Goal: Information Seeking & Learning: Learn about a topic

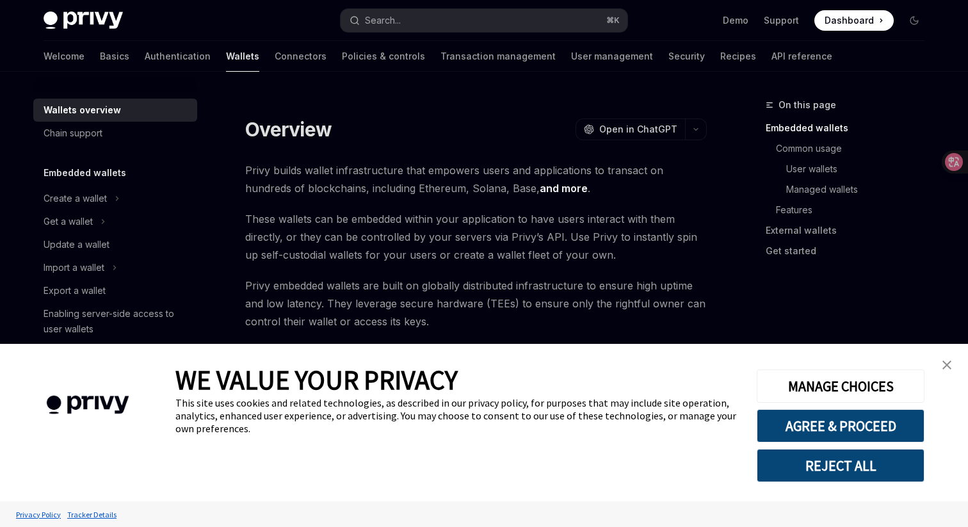
click at [941, 358] on link "close banner" at bounding box center [947, 365] width 26 height 26
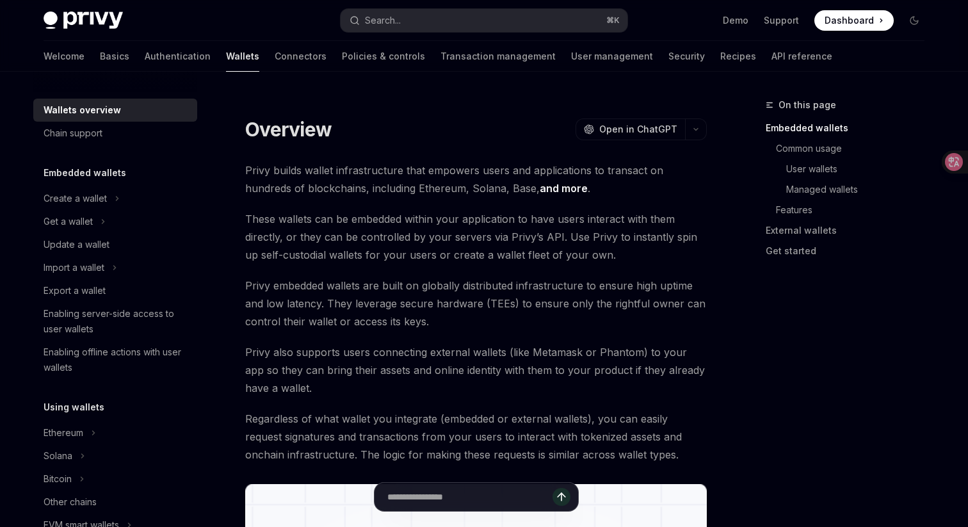
click at [539, 187] on link "and more" at bounding box center [563, 188] width 48 height 13
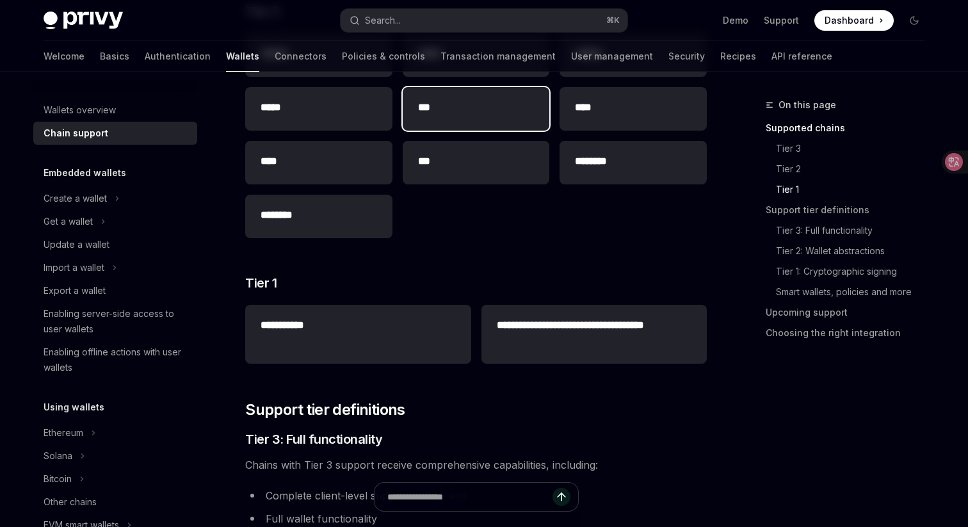
scroll to position [243, 0]
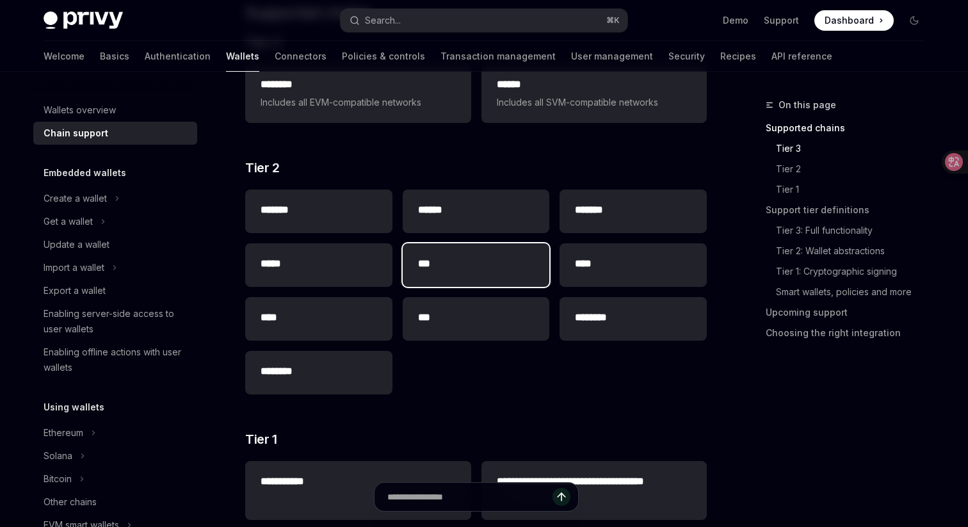
click at [464, 263] on h2 "***" at bounding box center [476, 263] width 116 height 15
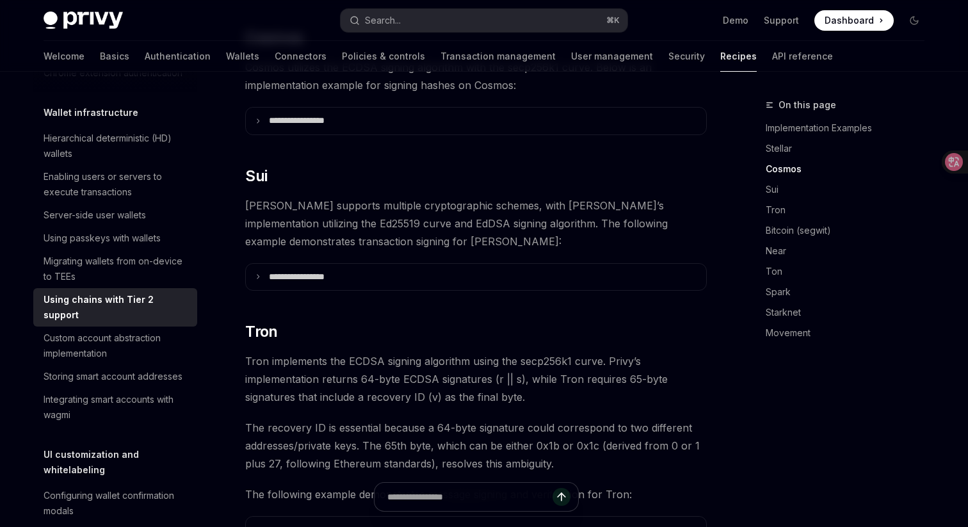
scroll to position [569, 0]
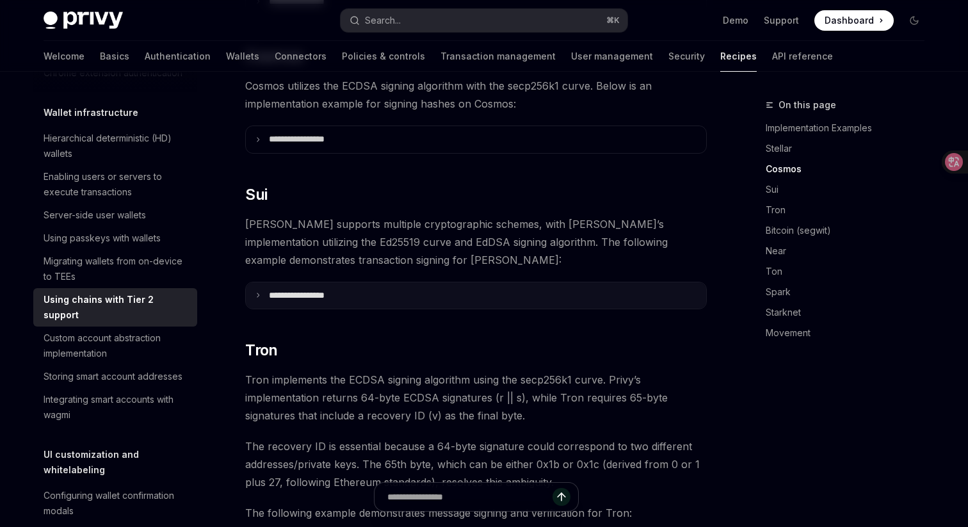
click at [459, 282] on summary "**********" at bounding box center [476, 295] width 460 height 27
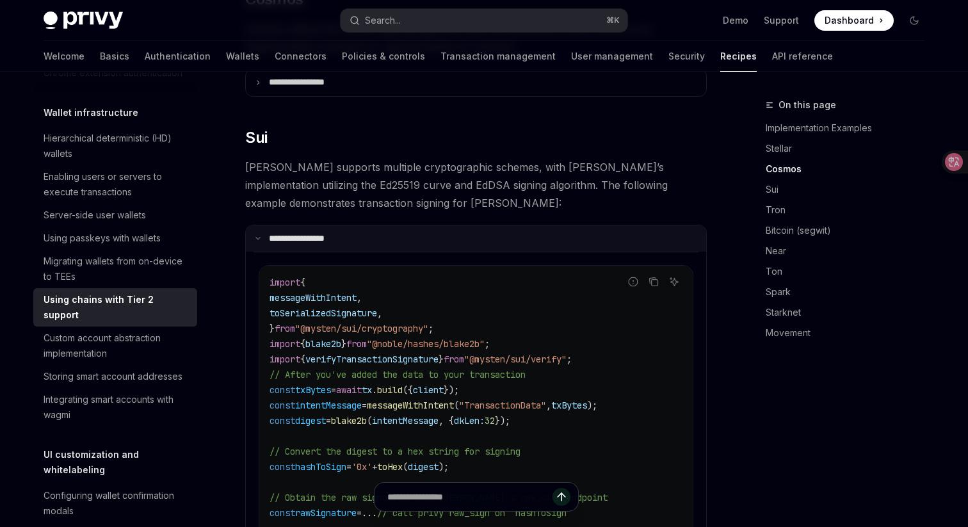
scroll to position [644, 0]
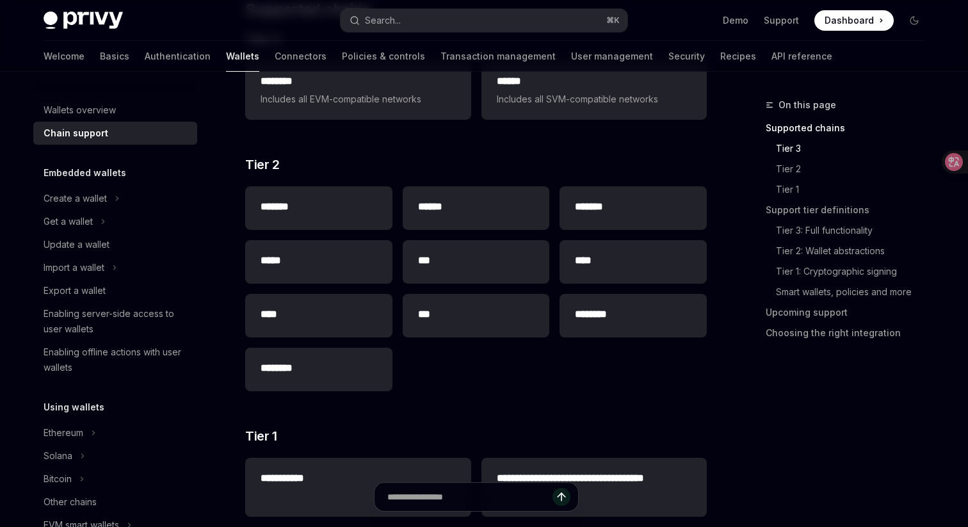
scroll to position [243, 0]
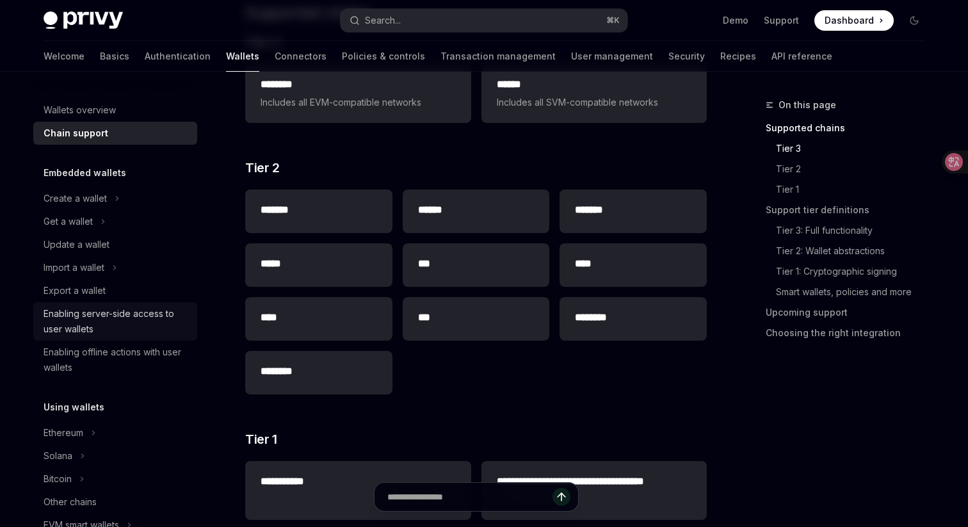
click at [93, 319] on div "Enabling server-side access to user wallets" at bounding box center [117, 321] width 146 height 31
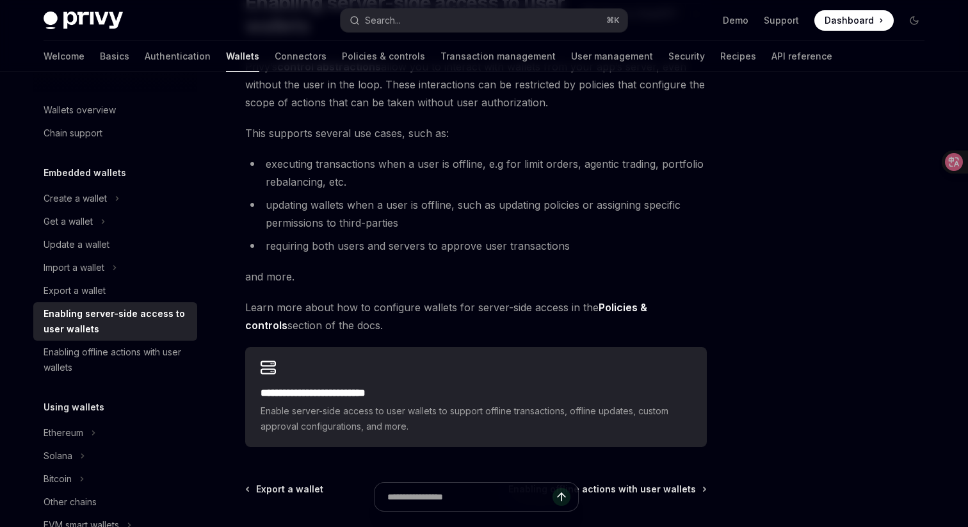
scroll to position [129, 0]
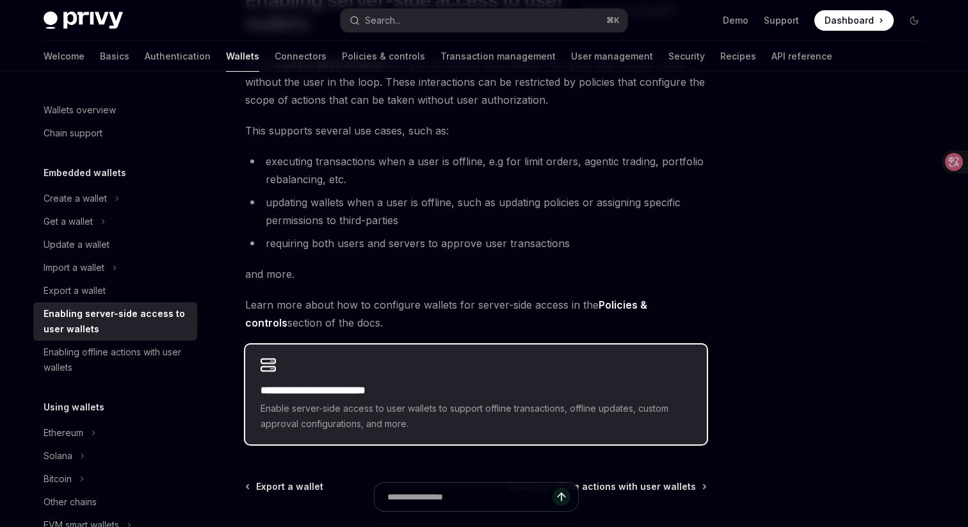
click at [376, 398] on div "**********" at bounding box center [475, 407] width 431 height 49
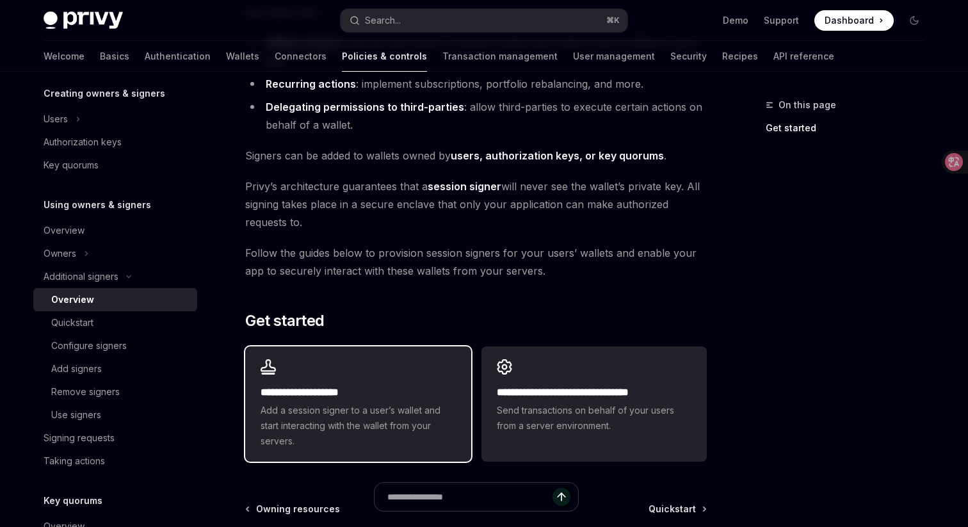
scroll to position [198, 0]
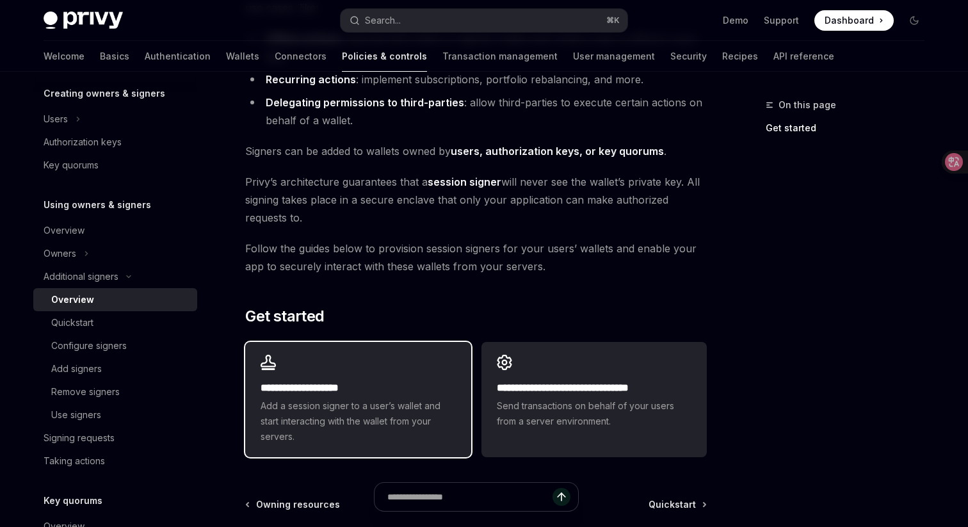
click at [376, 398] on span "Add a session signer to a user’s wallet and start interacting with the wallet f…" at bounding box center [357, 421] width 195 height 46
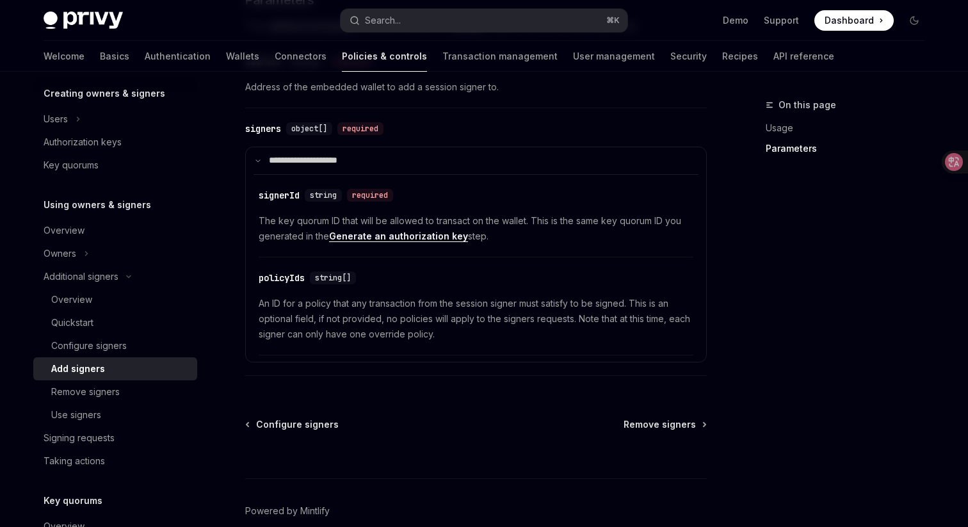
scroll to position [589, 0]
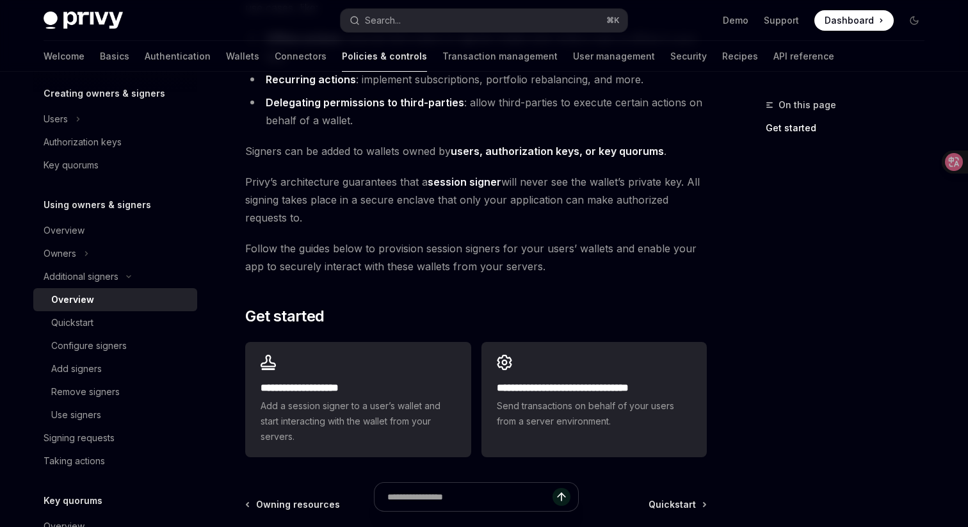
scroll to position [369, 0]
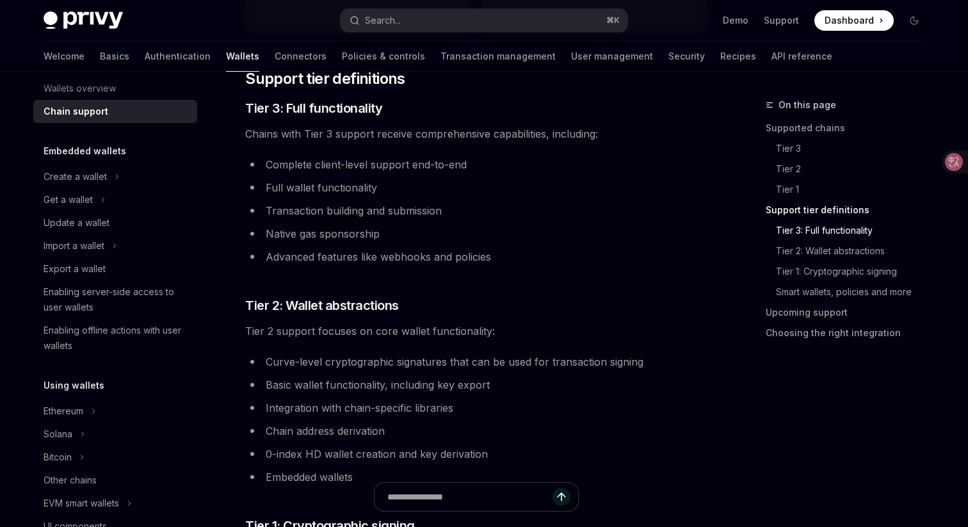
scroll to position [715, 0]
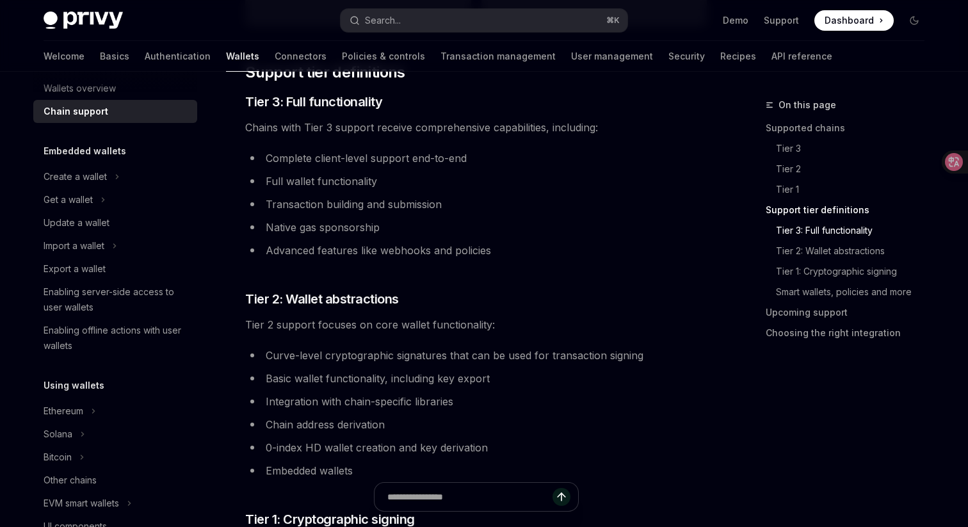
type textarea "*"
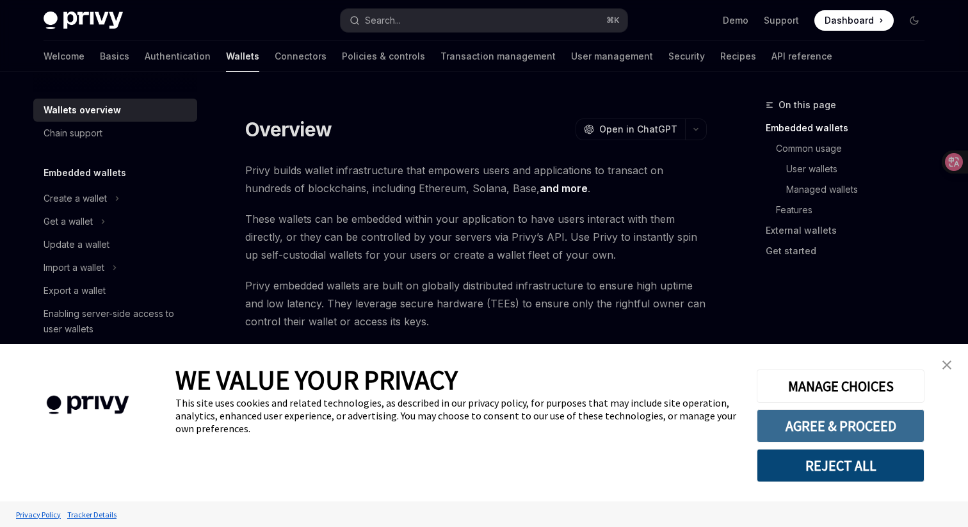
click at [846, 409] on button "AGREE & PROCEED" at bounding box center [840, 425] width 168 height 33
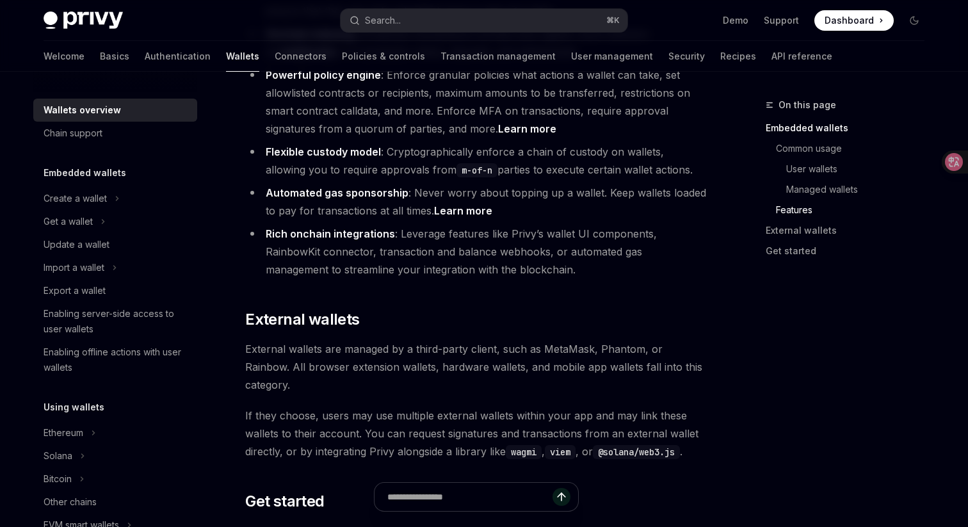
scroll to position [1754, 0]
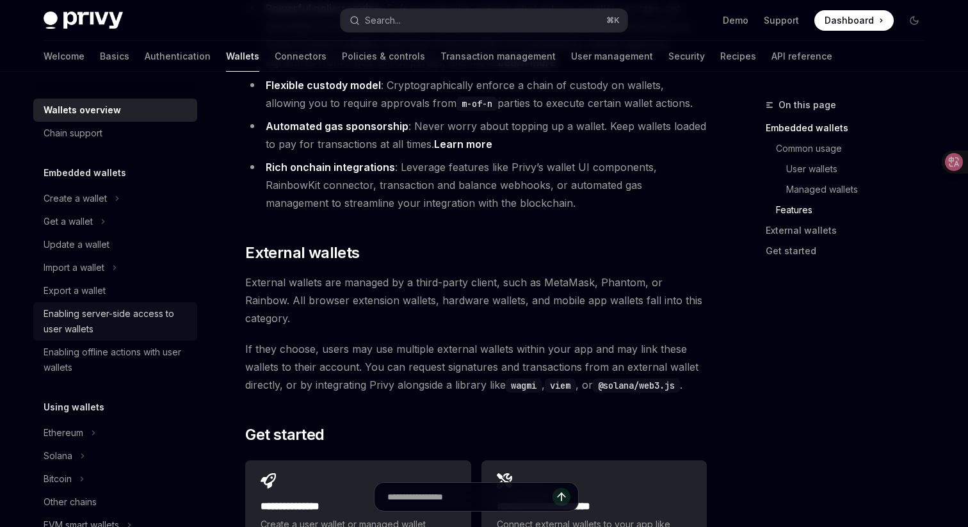
click at [52, 326] on div "Enabling server-side access to user wallets" at bounding box center [117, 321] width 146 height 31
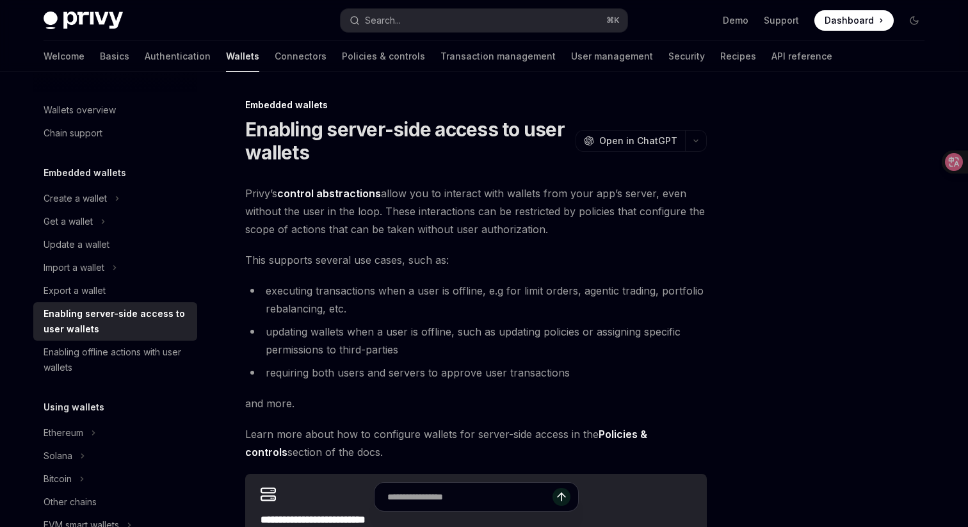
click at [319, 193] on link "control abstractions" at bounding box center [329, 193] width 104 height 13
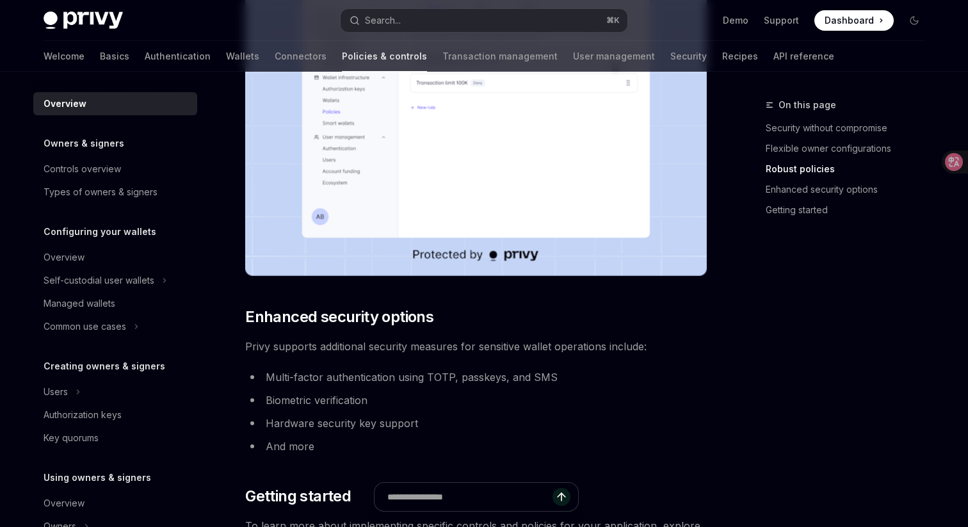
scroll to position [985, 0]
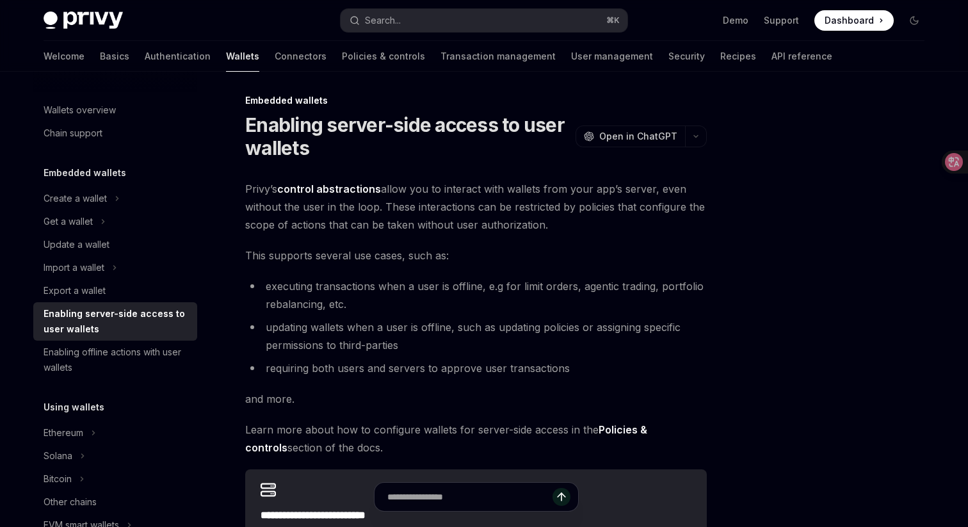
scroll to position [6, 0]
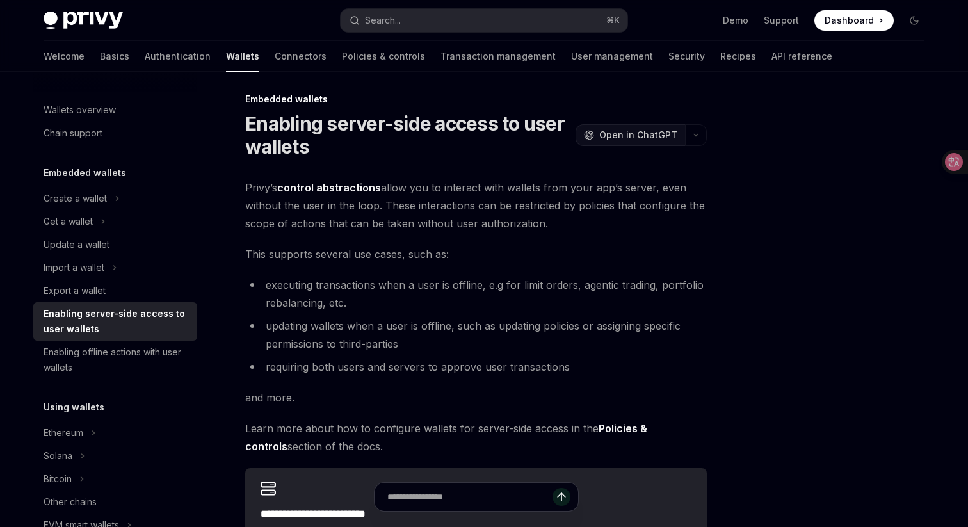
click at [665, 127] on button "OpenAI Open in ChatGPT" at bounding box center [629, 135] width 109 height 22
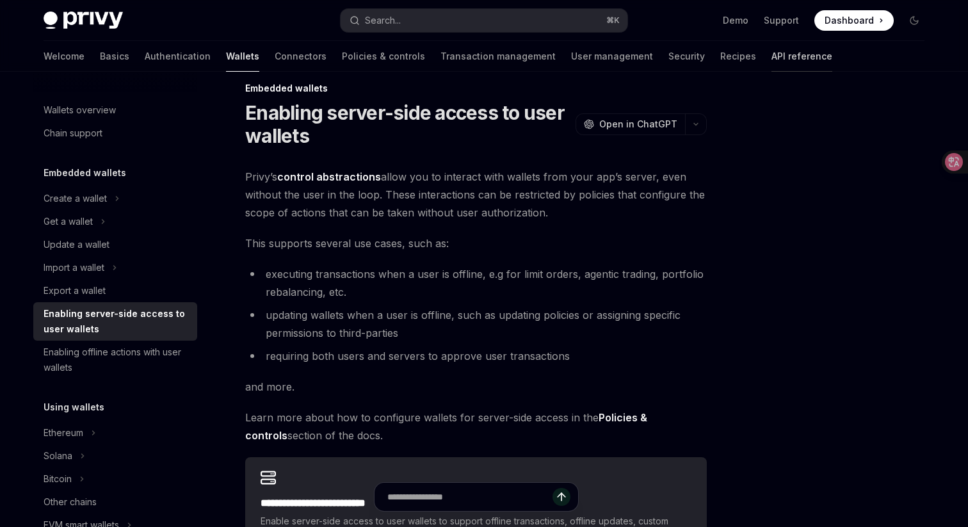
click at [771, 63] on link "API reference" at bounding box center [801, 56] width 61 height 31
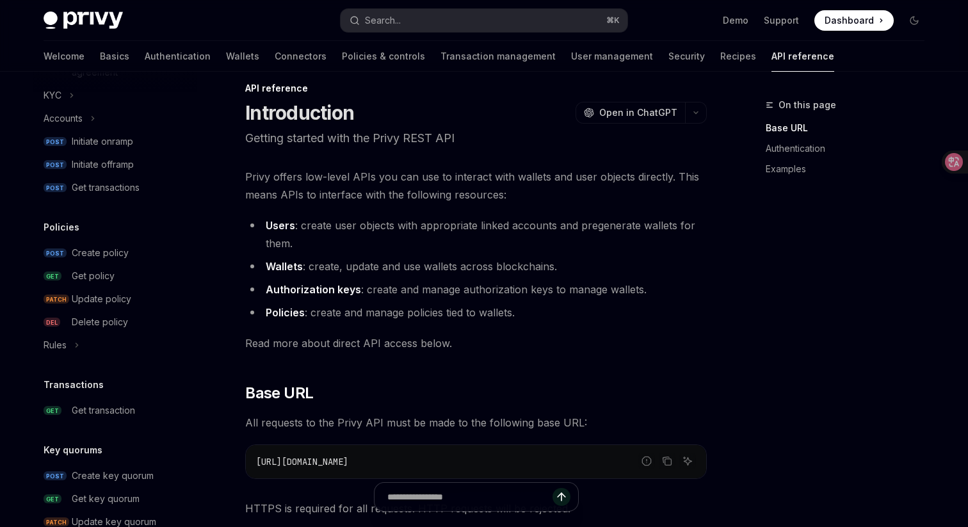
scroll to position [628, 0]
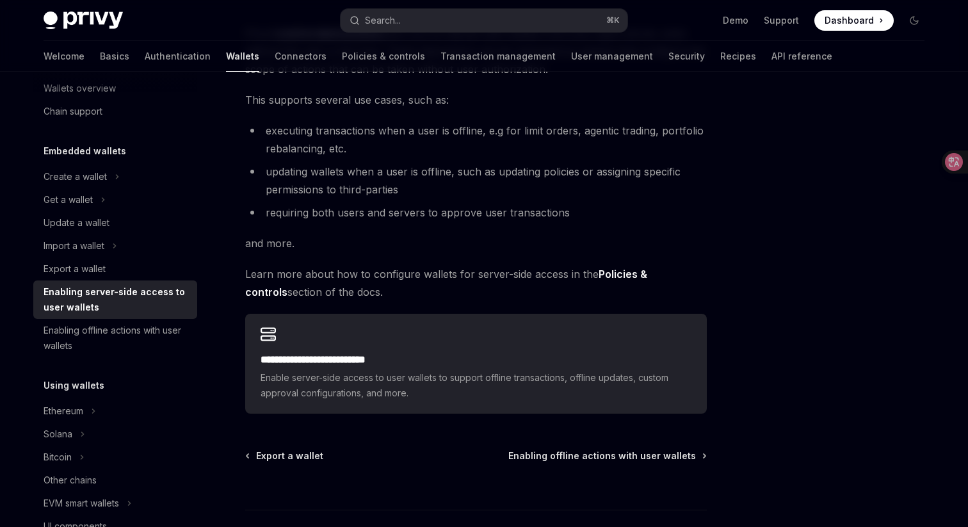
scroll to position [226, 0]
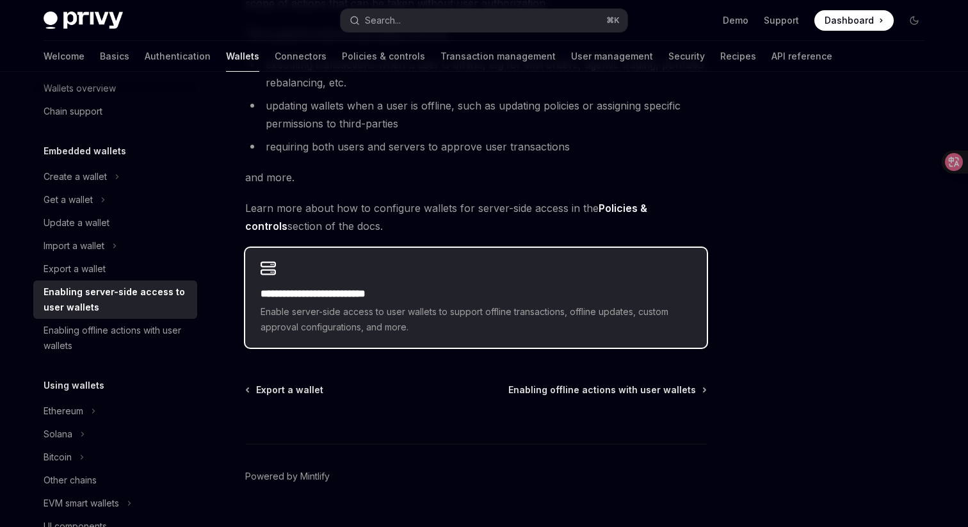
click at [369, 323] on span "Enable server-side access to user wallets to support offline transactions, offl…" at bounding box center [475, 319] width 431 height 31
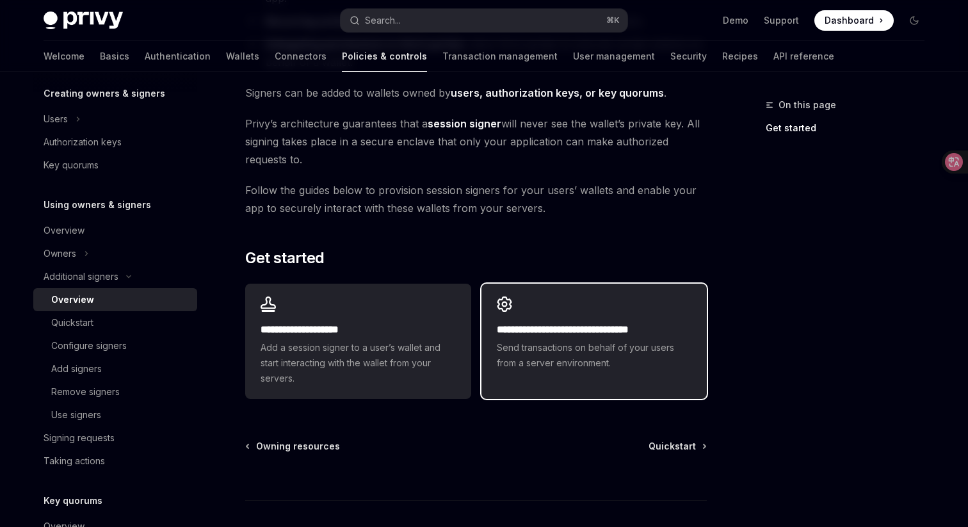
scroll to position [264, 0]
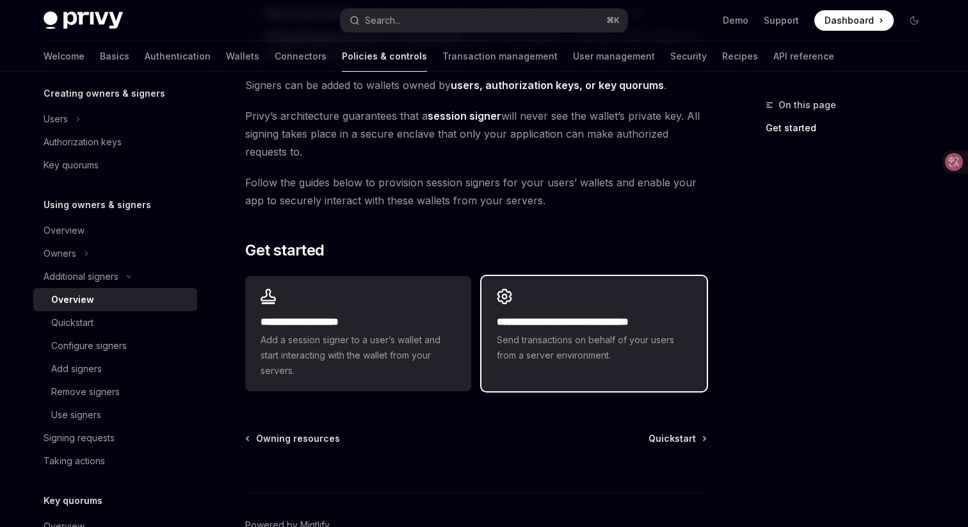
click at [507, 356] on span "Send transactions on behalf of your users from a server environment." at bounding box center [594, 347] width 195 height 31
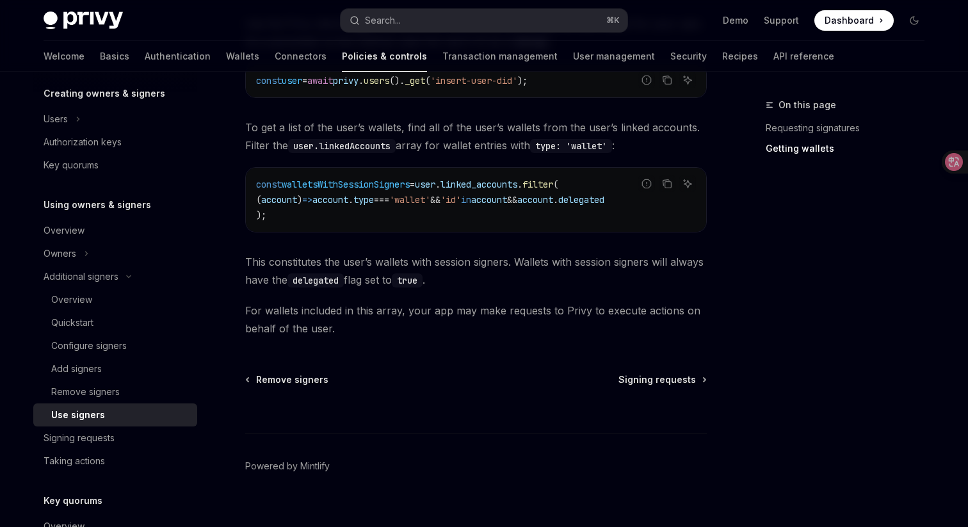
scroll to position [645, 0]
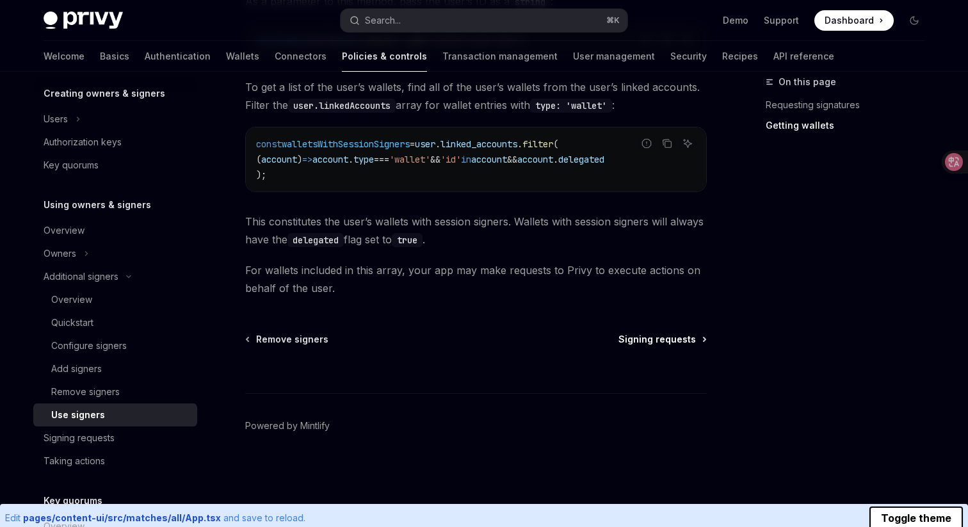
click at [674, 339] on span "Signing requests" at bounding box center [656, 339] width 77 height 13
type textarea "*"
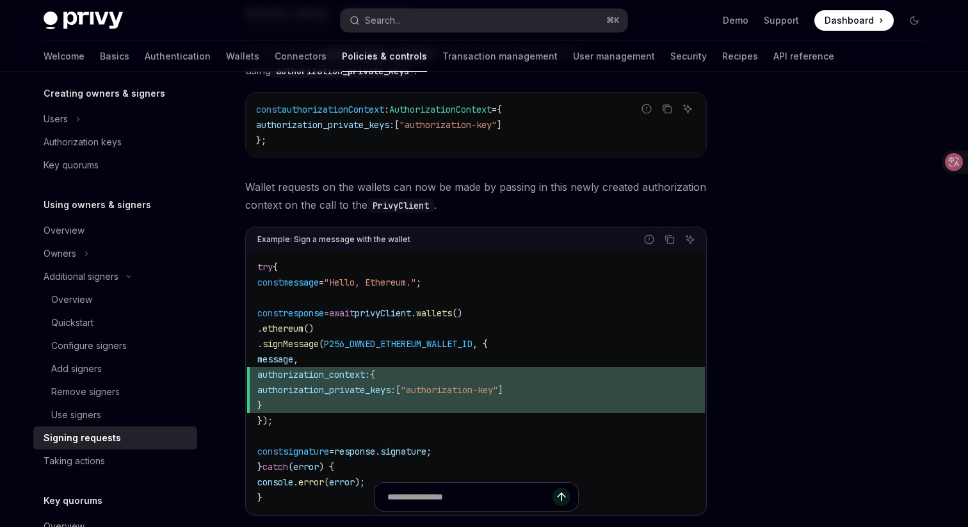
scroll to position [627, 0]
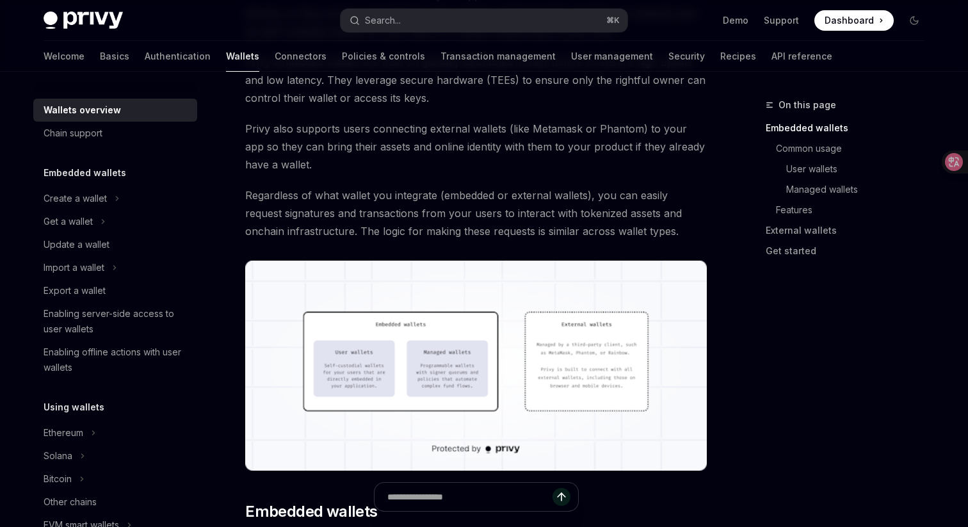
scroll to position [314, 0]
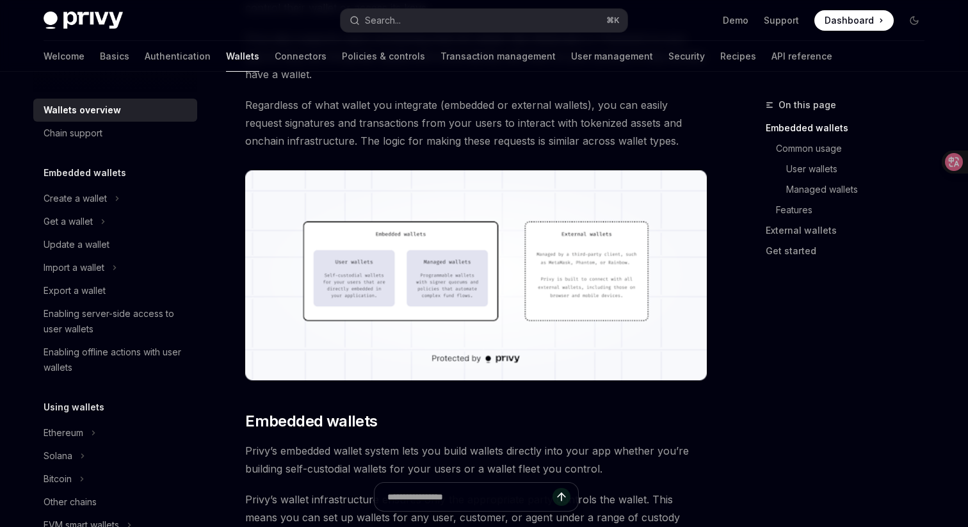
click at [420, 275] on img at bounding box center [475, 275] width 461 height 210
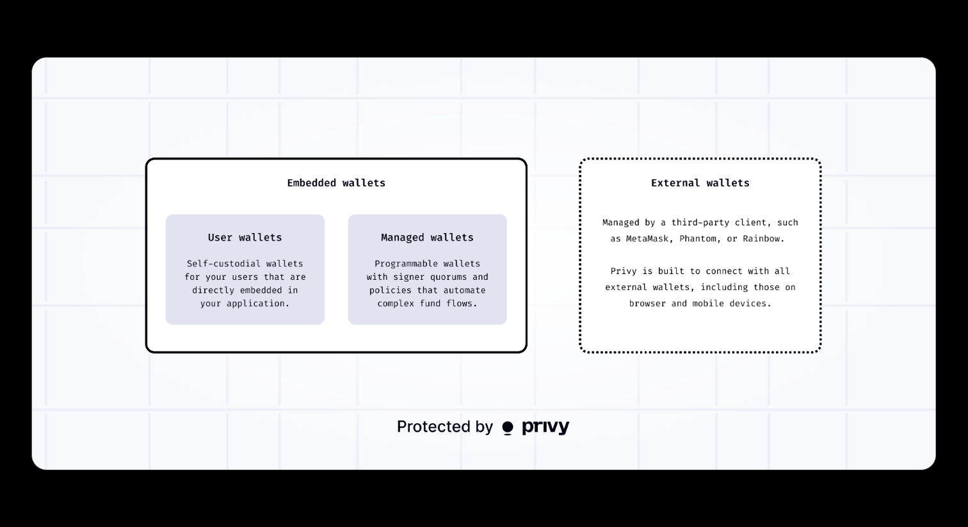
click at [420, 275] on img at bounding box center [484, 264] width 904 height 412
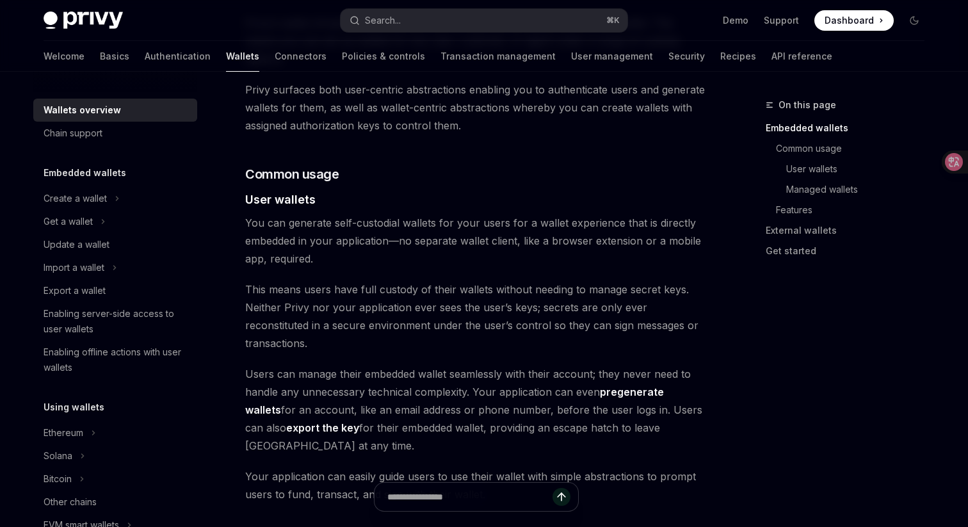
scroll to position [829, 0]
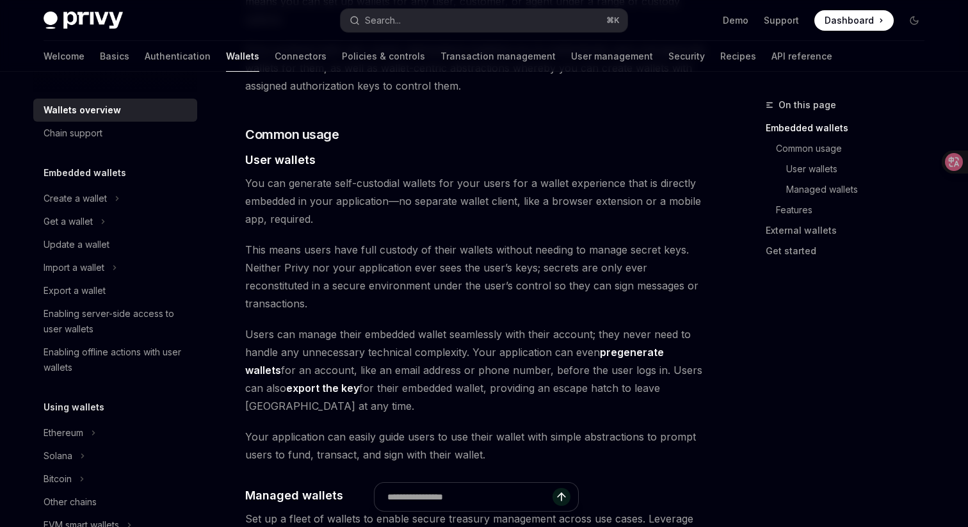
click at [482, 189] on span "You can generate self-custodial wallets for your users for a wallet experience …" at bounding box center [475, 201] width 461 height 54
